Goal: Information Seeking & Learning: Learn about a topic

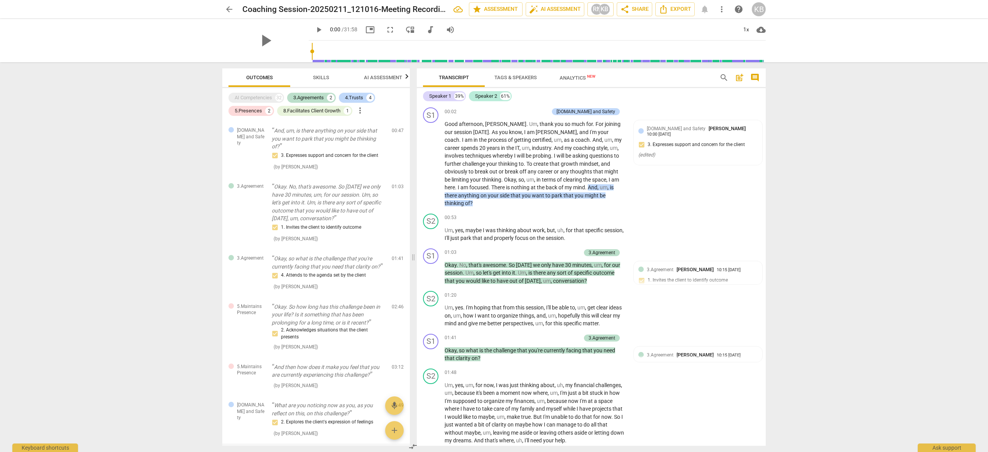
scroll to position [723, 0]
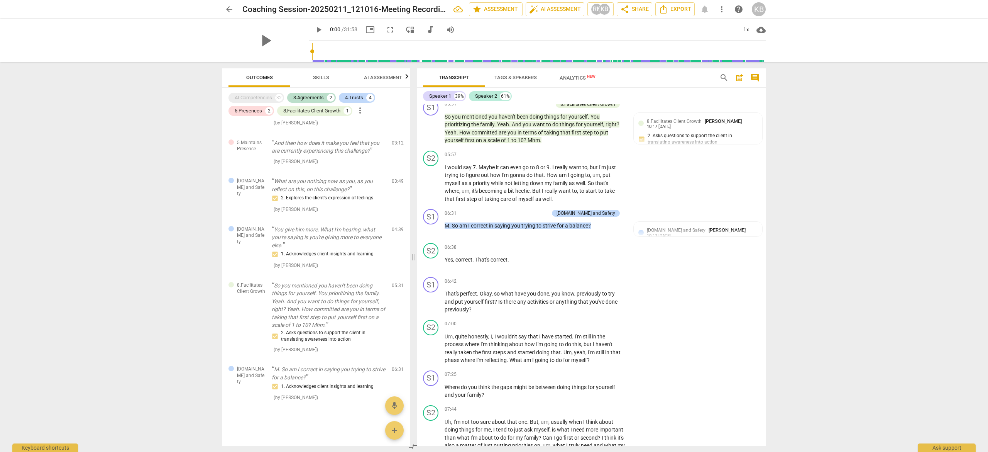
click at [319, 411] on div at bounding box center [316, 414] width 188 height 14
click at [666, 296] on div "S1 play_arrow pause 06:42 + Add competency keyboard_arrow_right That's perfect …" at bounding box center [591, 295] width 349 height 43
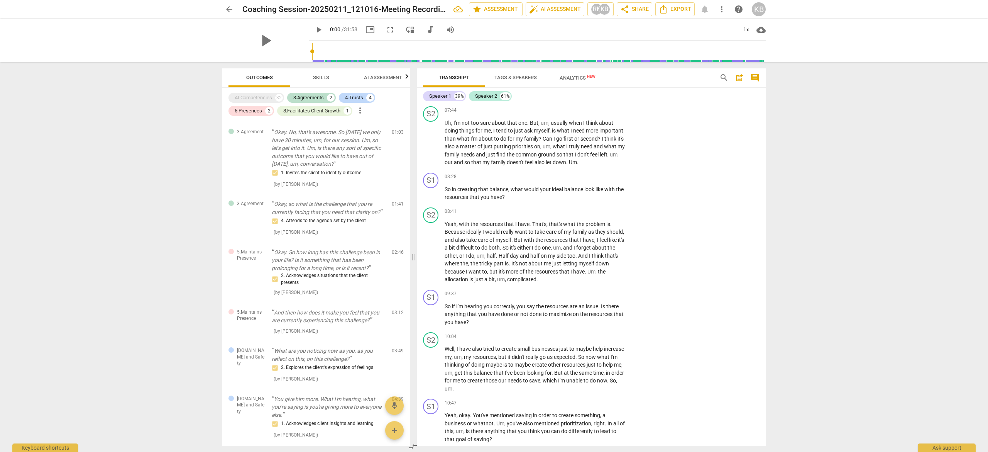
scroll to position [0, 0]
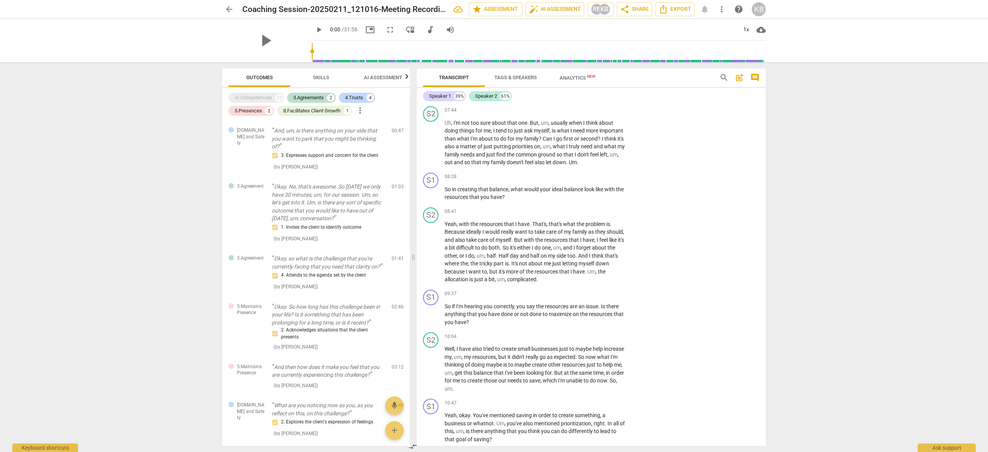
click at [507, 78] on span "Tags & Speakers" at bounding box center [515, 77] width 42 height 6
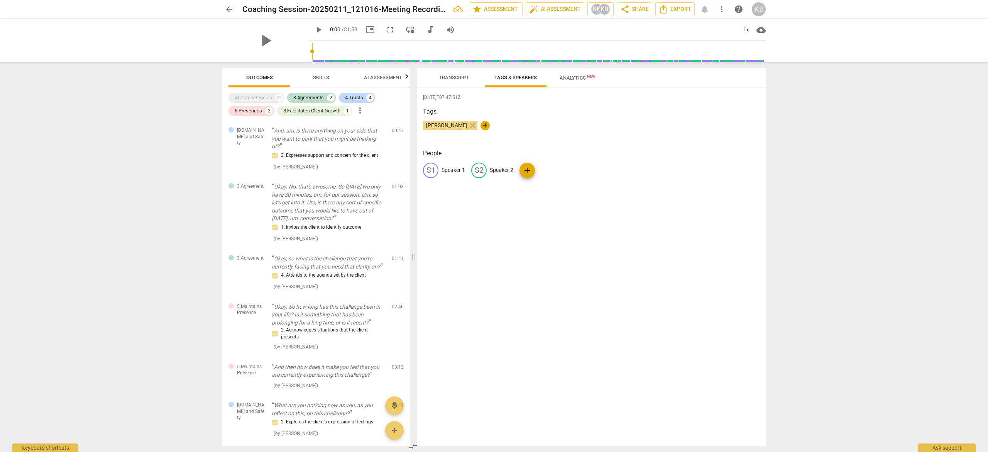
click at [459, 77] on span "Transcript" at bounding box center [454, 77] width 30 height 6
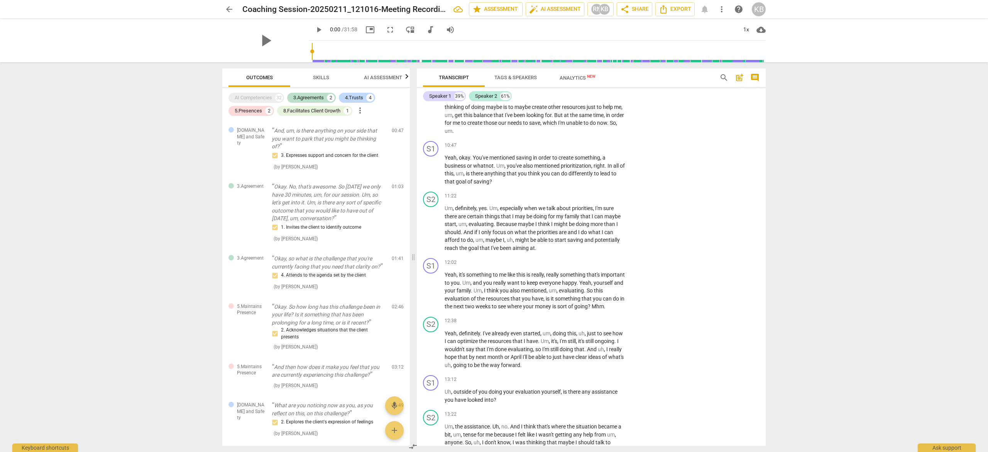
scroll to position [1305, 0]
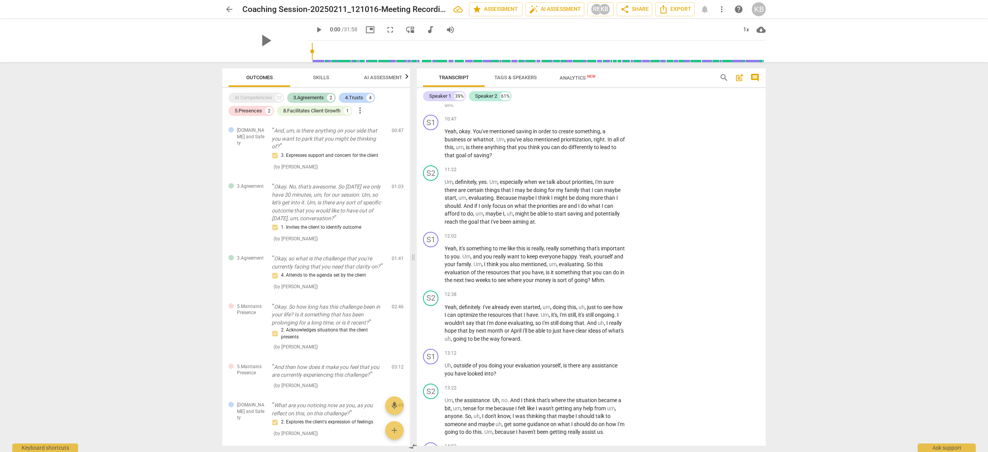
click at [375, 76] on span "AI Assessment" at bounding box center [383, 77] width 38 height 6
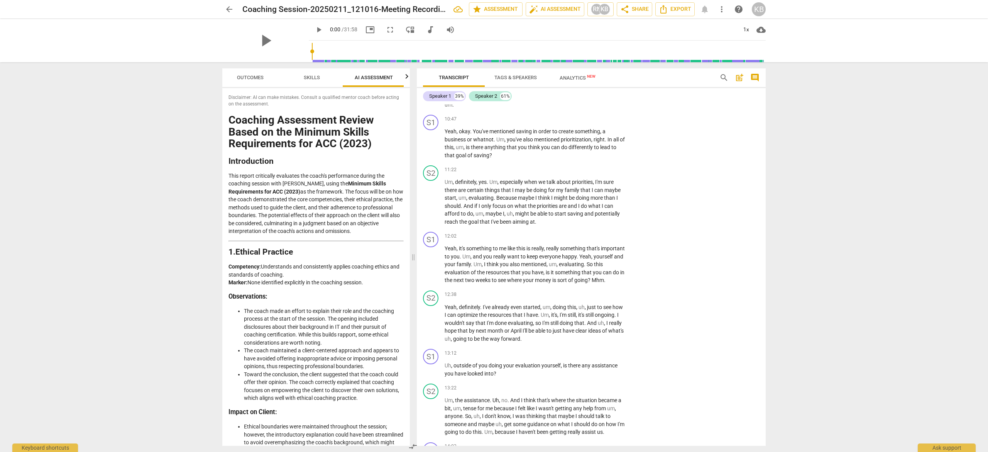
scroll to position [0, 10]
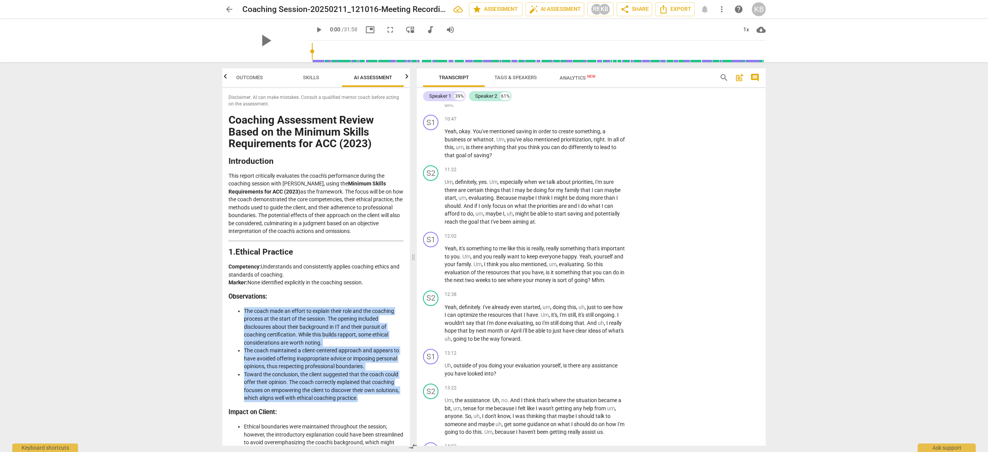
drag, startPoint x: 244, startPoint y: 309, endPoint x: 378, endPoint y: 401, distance: 163.0
click at [378, 401] on ul "The coach made an effort to explain their role and the coaching process at the …" at bounding box center [316, 354] width 175 height 95
click at [345, 431] on li "Ethical boundaries were maintained throughout the session; however, the introdu…" at bounding box center [324, 438] width 160 height 32
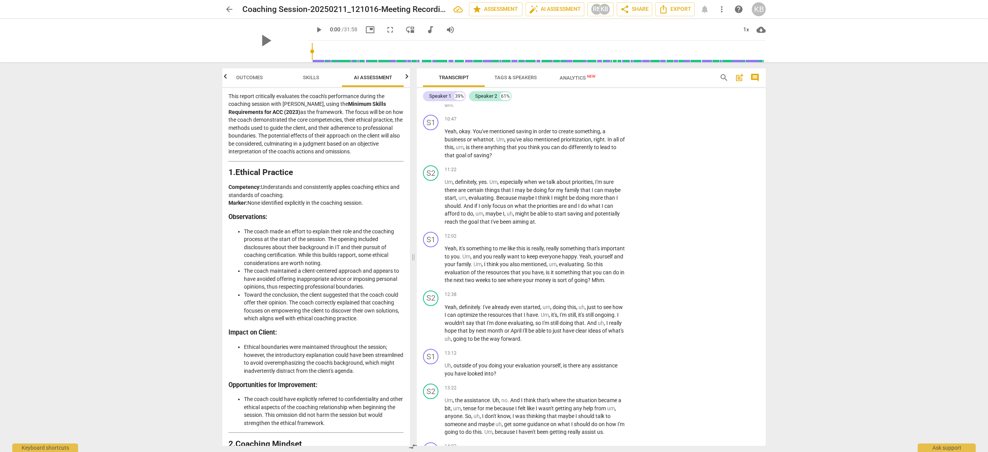
scroll to position [82, 0]
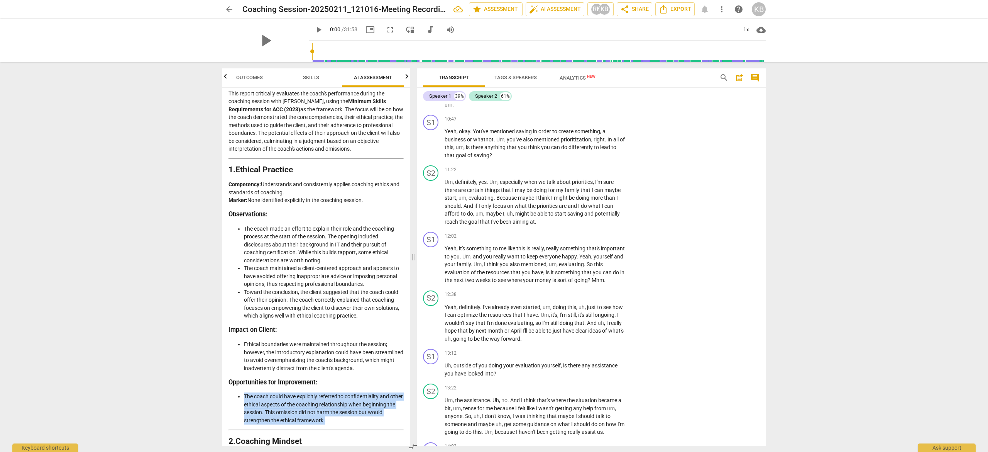
drag, startPoint x: 245, startPoint y: 394, endPoint x: 355, endPoint y: 420, distance: 113.4
click at [355, 420] on li "The coach could have explicitly referred to confidentiality and other ethical a…" at bounding box center [324, 408] width 160 height 32
copy li "The coach could have explicitly referred to confidentiality and other ethical a…"
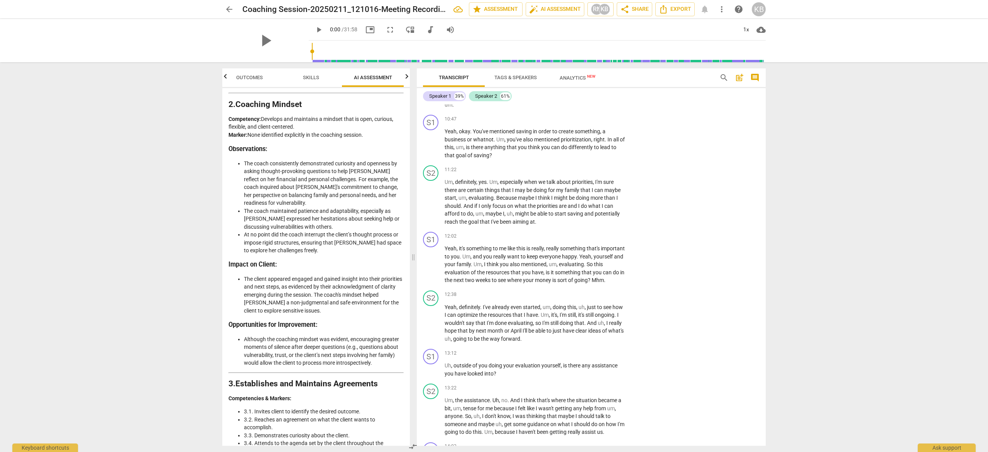
scroll to position [424, 0]
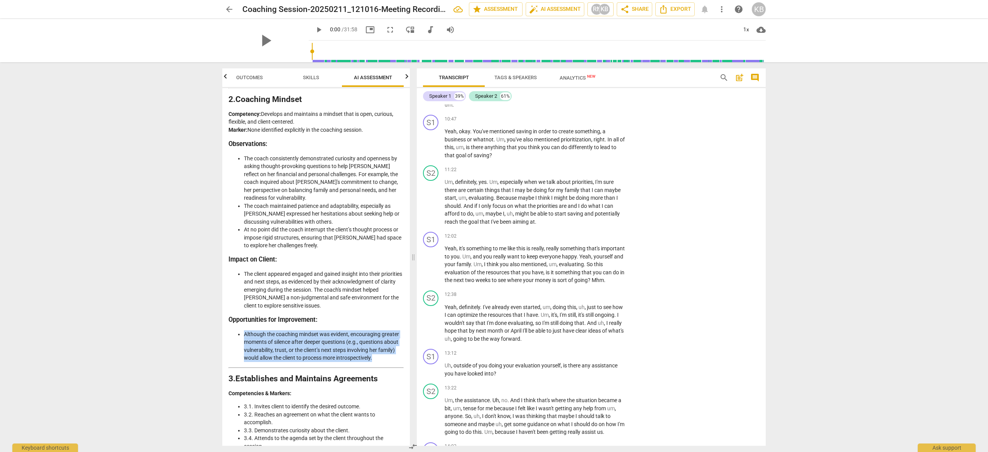
drag, startPoint x: 244, startPoint y: 334, endPoint x: 379, endPoint y: 355, distance: 136.7
click at [379, 355] on li "Although the coaching mindset was evident, encouraging greater moments of silen…" at bounding box center [324, 346] width 160 height 32
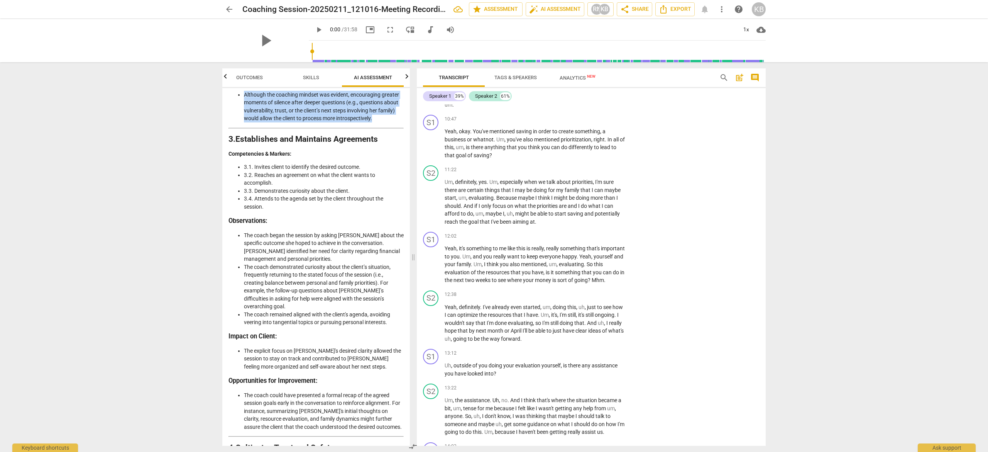
scroll to position [666, 0]
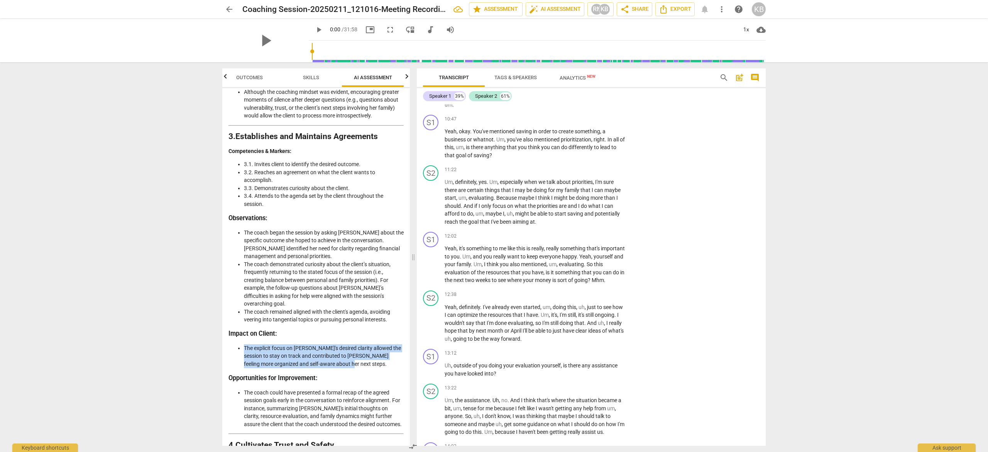
drag, startPoint x: 244, startPoint y: 339, endPoint x: 344, endPoint y: 356, distance: 101.8
click at [344, 356] on li "The explicit focus on [PERSON_NAME]'s desired clarity allowed the session to st…" at bounding box center [324, 356] width 160 height 24
copy li "The explicit focus on [PERSON_NAME]'s desired clarity allowed the session to st…"
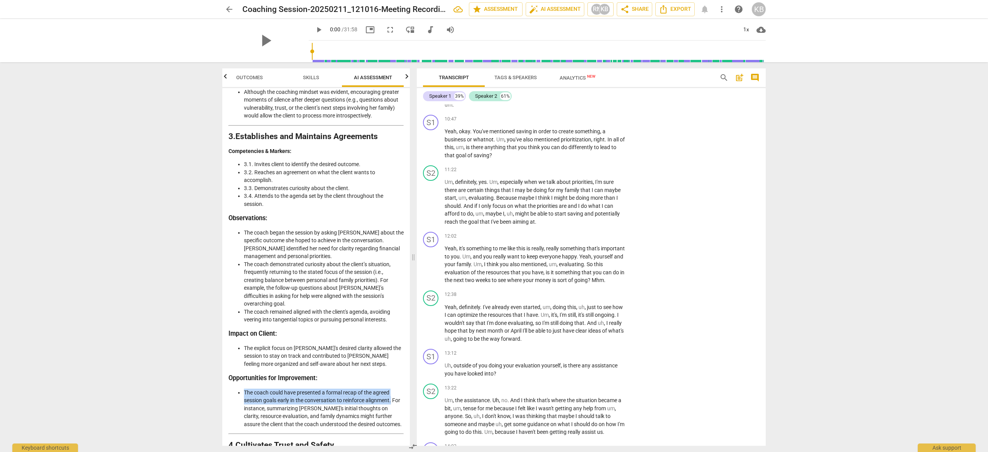
drag, startPoint x: 245, startPoint y: 382, endPoint x: 394, endPoint y: 391, distance: 150.1
click at [394, 391] on li "The coach could have presented a formal recap of the agreed session goals early…" at bounding box center [324, 408] width 160 height 40
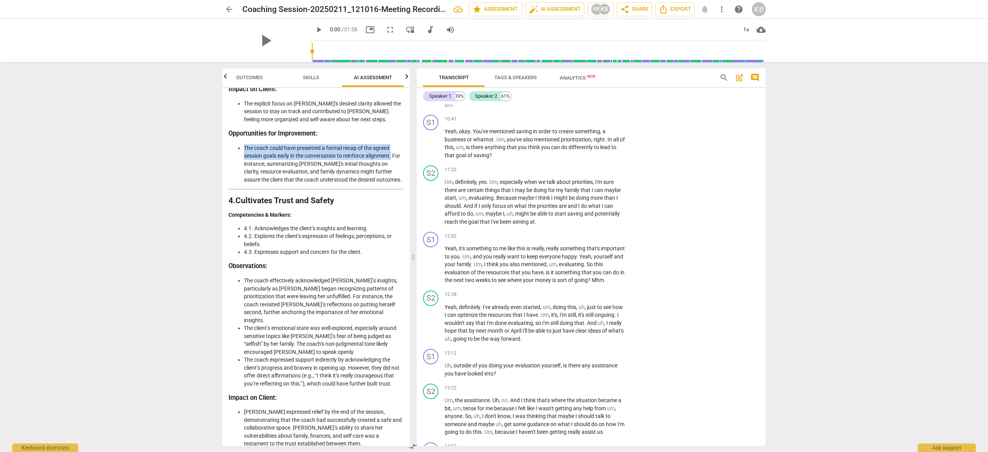
scroll to position [943, 0]
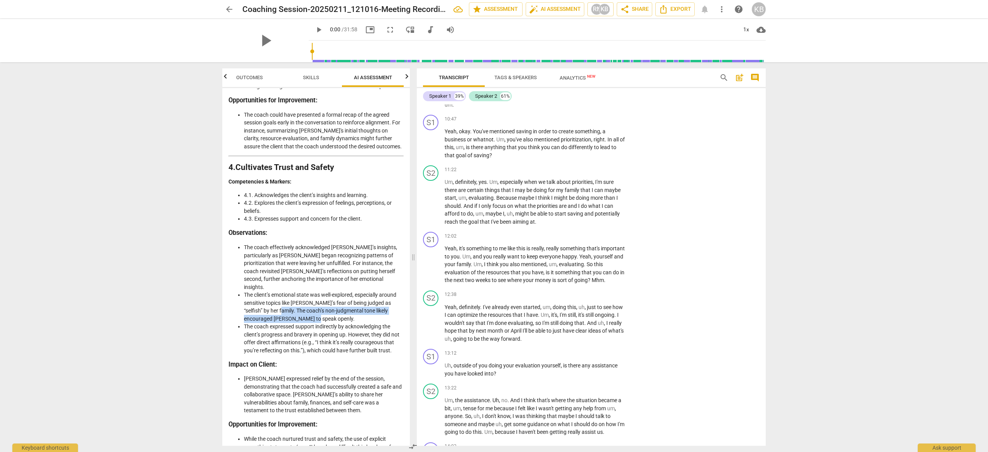
drag, startPoint x: 271, startPoint y: 294, endPoint x: 305, endPoint y: 303, distance: 35.2
click at [305, 303] on li "The client’s emotional state was well-explored, especially around sensitive top…" at bounding box center [324, 307] width 160 height 32
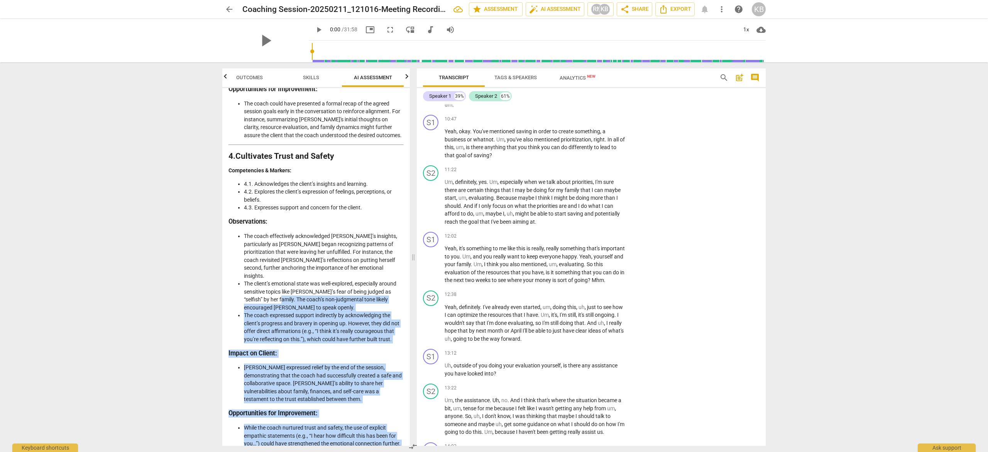
scroll to position [963, 0]
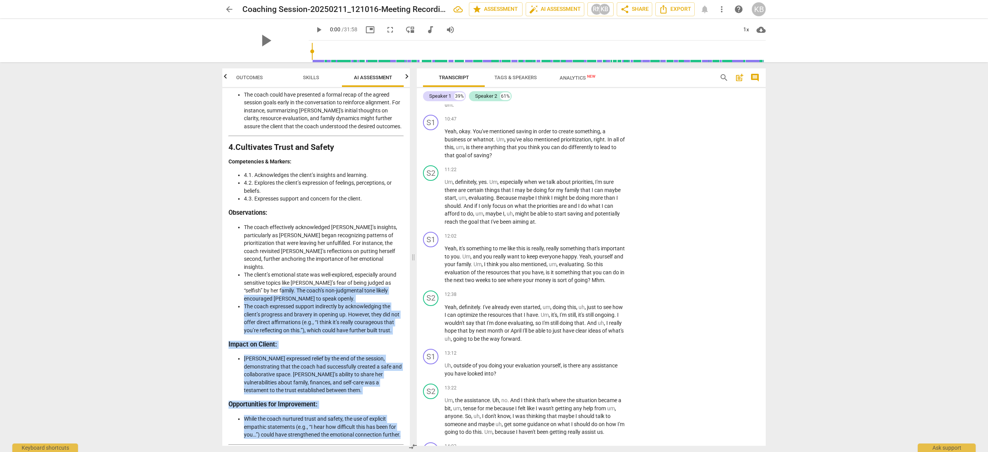
copy div "The coach’s non-judgmental tone likely encouraged [PERSON_NAME] to speak openly…"
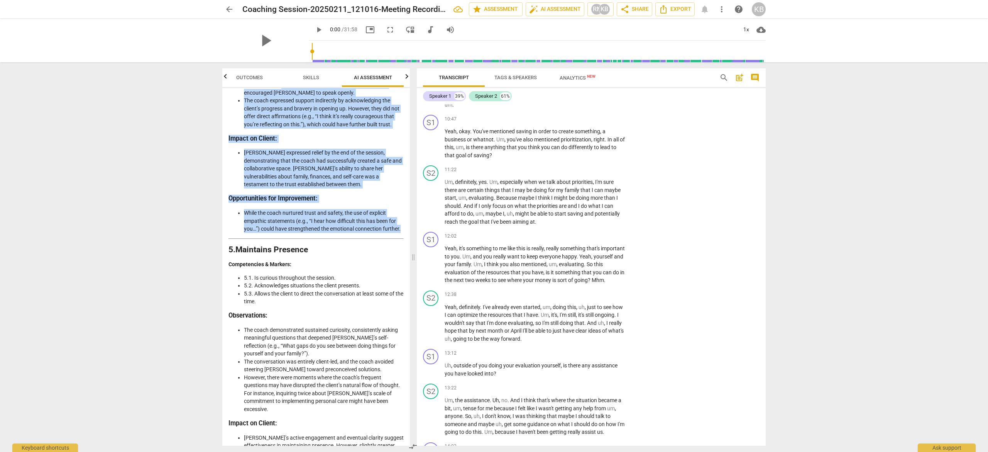
scroll to position [1190, 0]
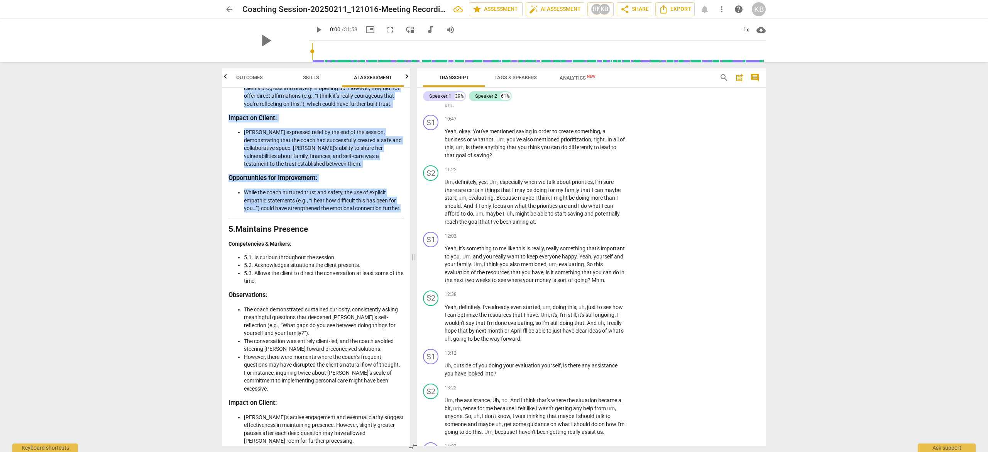
click at [288, 413] on li "[PERSON_NAME]’s active engagement and eventual clarity suggest effectiveness in…" at bounding box center [324, 429] width 160 height 32
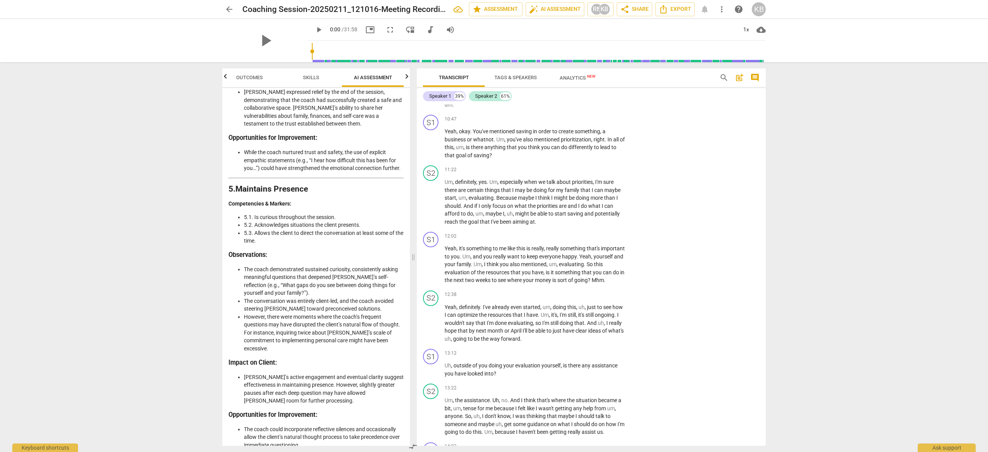
scroll to position [1231, 0]
drag, startPoint x: 244, startPoint y: 251, endPoint x: 306, endPoint y: 275, distance: 66.2
click at [306, 275] on li "The coach demonstrated sustained curiosity, consistently asking meaningful ques…" at bounding box center [324, 280] width 160 height 32
copy li "The coach demonstrated sustained curiosity, consistently asking meaningful ques…"
click at [354, 296] on li "The conversation was entirely client-led, and the coach avoided steering [PERSO…" at bounding box center [324, 304] width 160 height 16
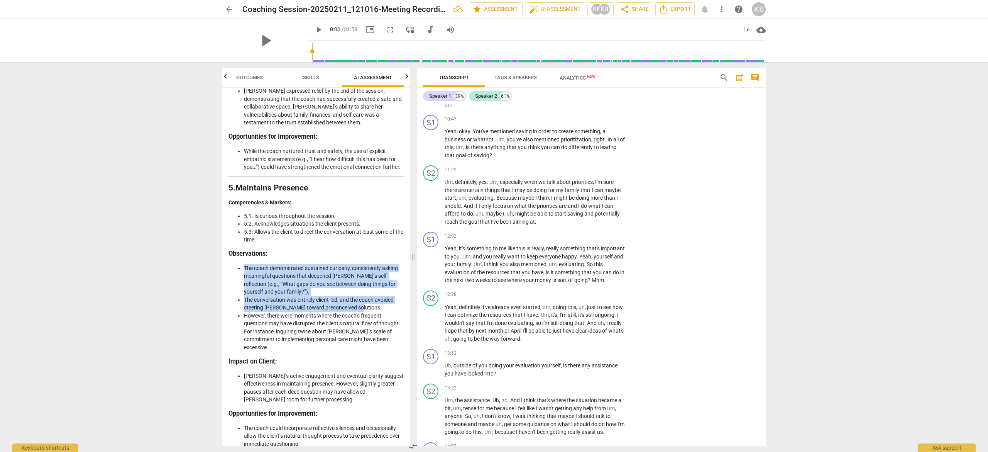
copy ul "The coach demonstrated sustained curiosity, consistently asking meaningful ques…"
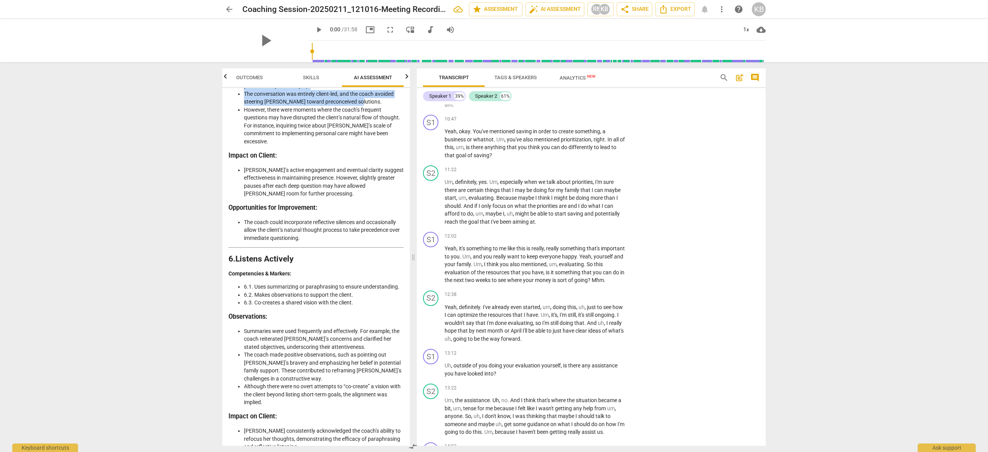
scroll to position [1458, 0]
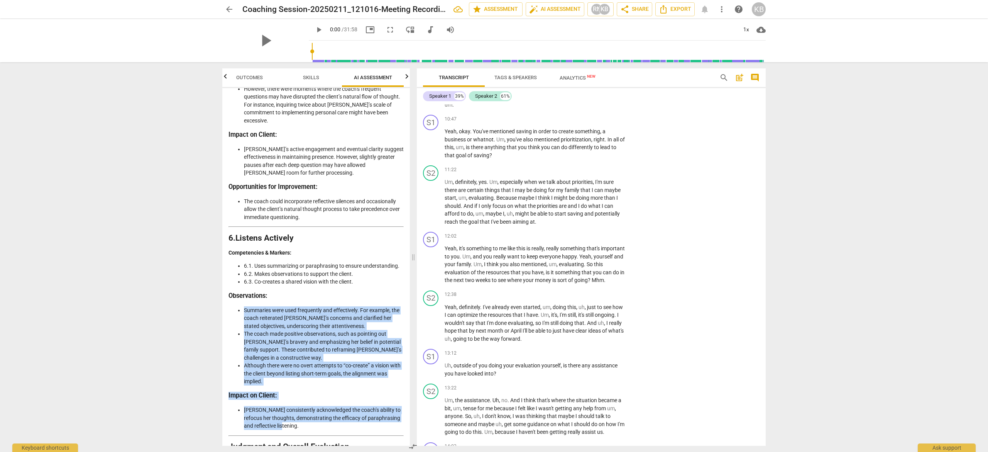
drag, startPoint x: 245, startPoint y: 289, endPoint x: 325, endPoint y: 402, distance: 137.9
copy div "Summaries were used frequently and effectively. For example, the coach reiterat…"
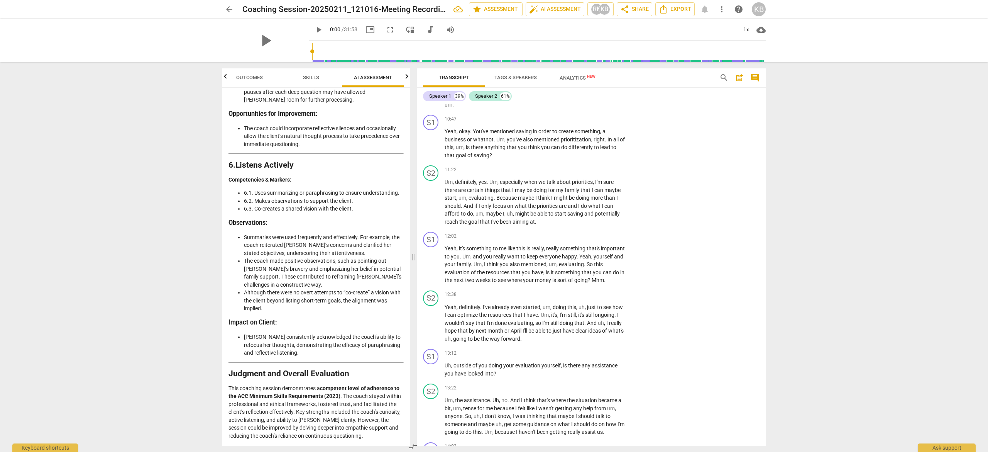
click at [298, 384] on p "This coaching session demonstrates a competent level of adherence to the ACC Mi…" at bounding box center [316, 412] width 175 height 56
drag, startPoint x: 298, startPoint y: 388, endPoint x: 367, endPoint y: 412, distance: 72.9
click at [367, 412] on p "This coaching session demonstrates a competent level of adherence to the ACC Mi…" at bounding box center [316, 412] width 175 height 56
copy p "Key strengths included the coach’s curiosity, active listening, and ability to …"
